Goal: Information Seeking & Learning: Check status

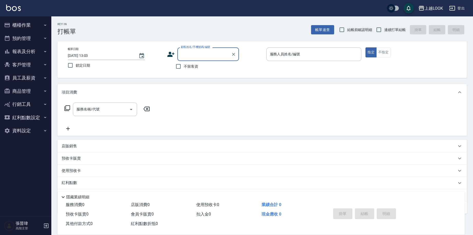
click at [29, 51] on button "報表及分析" at bounding box center [25, 51] width 47 height 13
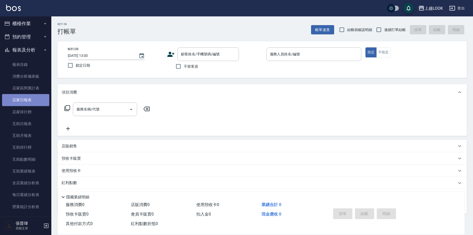
click at [44, 104] on link "店家日報表" at bounding box center [25, 100] width 47 height 12
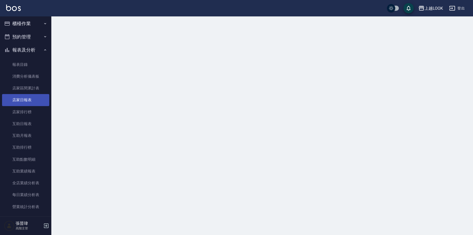
scroll to position [2, 0]
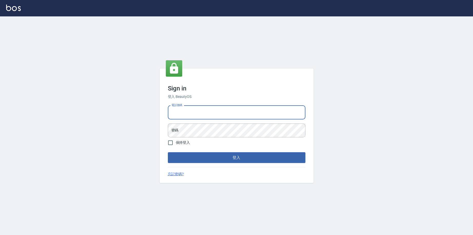
type input "0963199014"
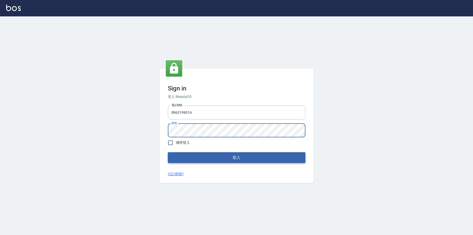
click at [223, 160] on button "登入" at bounding box center [237, 157] width 138 height 11
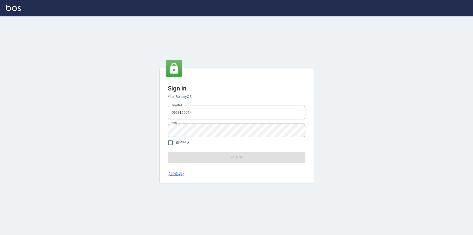
scroll to position [0, 0]
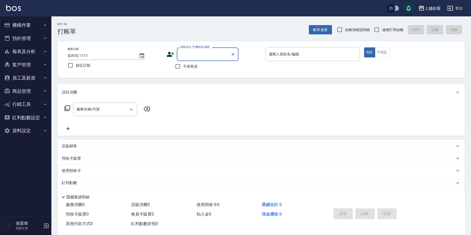
click at [426, 6] on div "上越鉑客" at bounding box center [432, 8] width 16 height 6
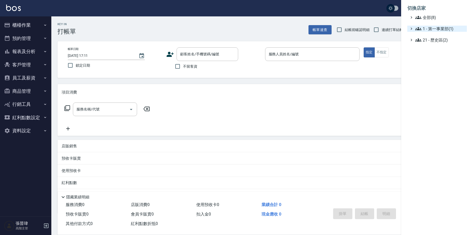
click at [429, 28] on span "1 - 第一事業部(1)" at bounding box center [440, 29] width 50 height 6
click at [441, 35] on span "1.08 - 張晉瑋(6)" at bounding box center [443, 35] width 44 height 6
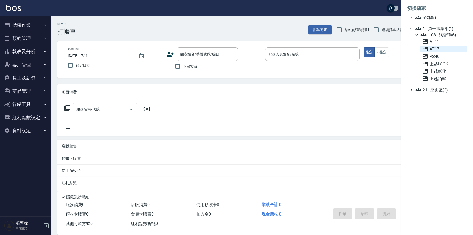
click at [433, 52] on span "AT17" at bounding box center [443, 49] width 43 height 6
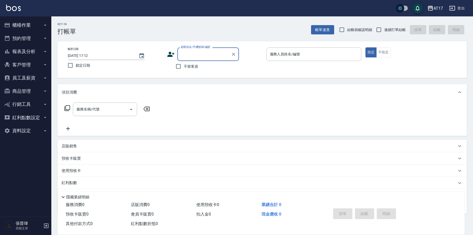
click at [29, 52] on button "報表及分析" at bounding box center [25, 51] width 47 height 13
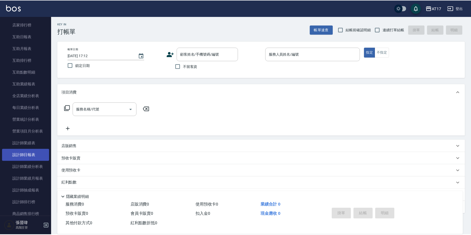
scroll to position [89, 0]
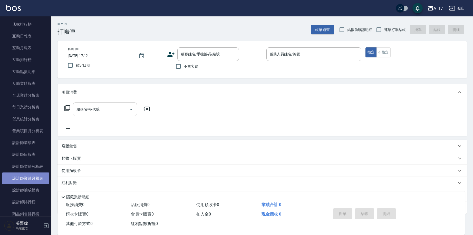
click at [40, 176] on link "設計師業績月報表" at bounding box center [25, 179] width 47 height 12
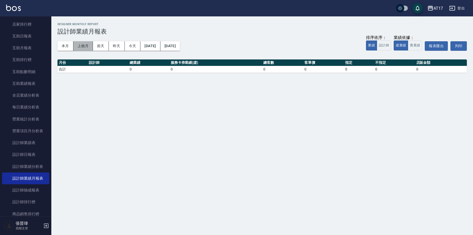
click at [89, 46] on button "上個月" at bounding box center [83, 45] width 20 height 9
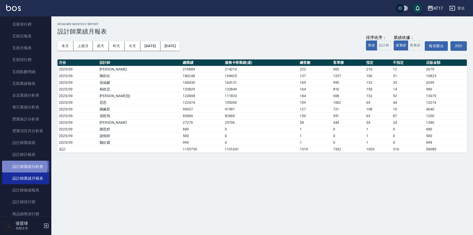
click at [23, 165] on link "設計師業績分析表" at bounding box center [25, 167] width 47 height 12
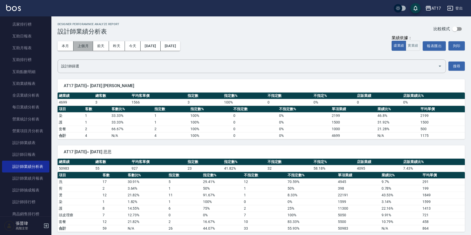
click at [78, 47] on button "上個月" at bounding box center [83, 45] width 20 height 9
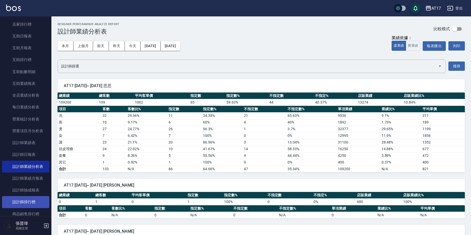
scroll to position [0, 0]
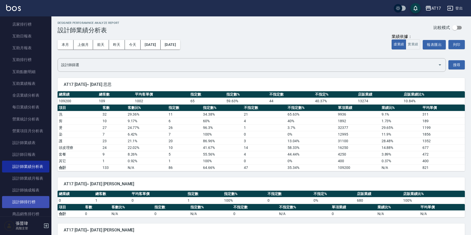
click at [14, 199] on link "設計師排行榜" at bounding box center [25, 202] width 47 height 12
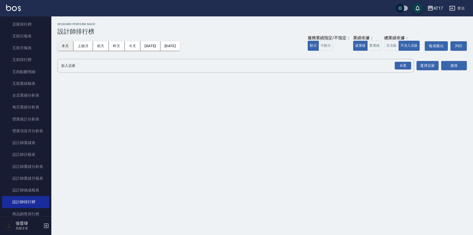
click at [64, 42] on button "本月" at bounding box center [66, 45] width 16 height 9
click at [71, 48] on button "本月" at bounding box center [66, 45] width 16 height 9
drag, startPoint x: 411, startPoint y: 65, endPoint x: 375, endPoint y: 69, distance: 36.9
click at [411, 65] on div "全選" at bounding box center [403, 66] width 16 height 8
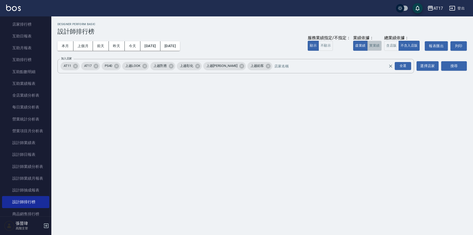
click at [371, 46] on button "實業績" at bounding box center [374, 46] width 14 height 10
click at [392, 46] on button "含店販" at bounding box center [391, 46] width 14 height 10
click at [464, 67] on button "搜尋" at bounding box center [454, 65] width 26 height 9
